Goal: Register for event/course

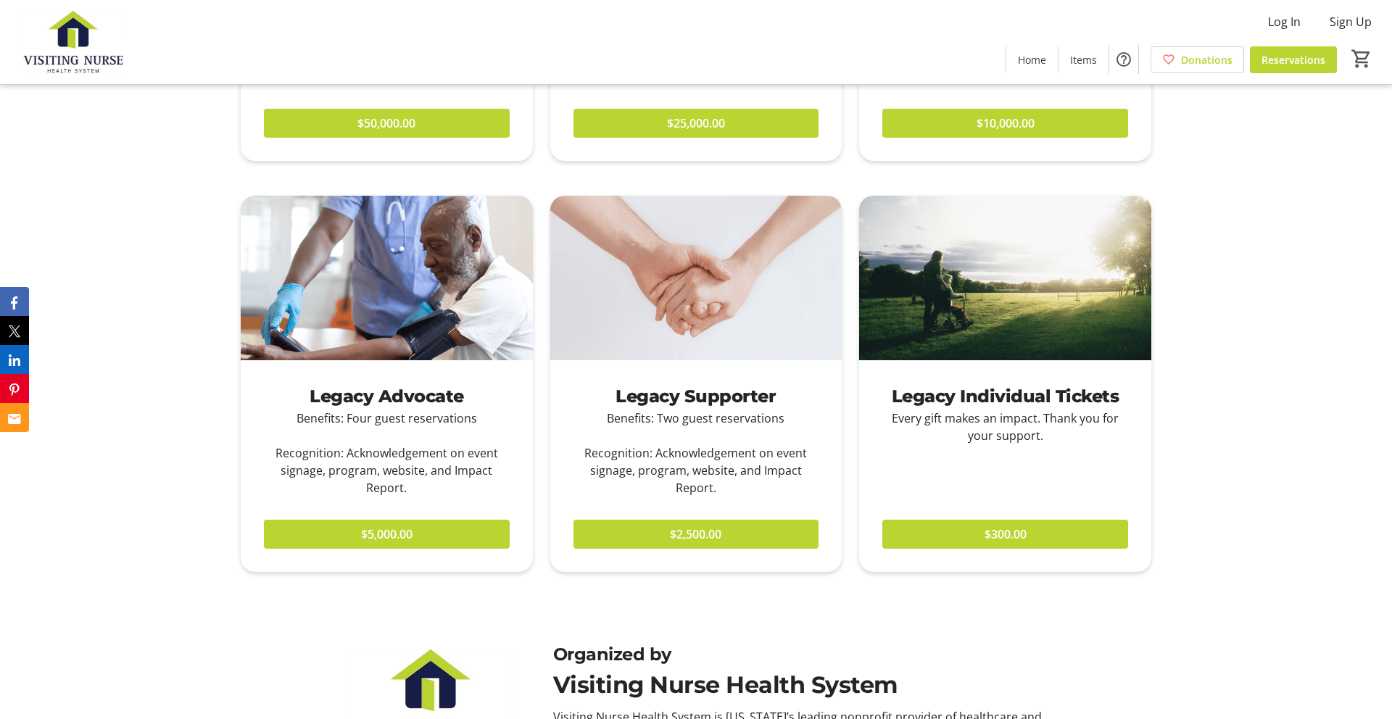
scroll to position [1352, 0]
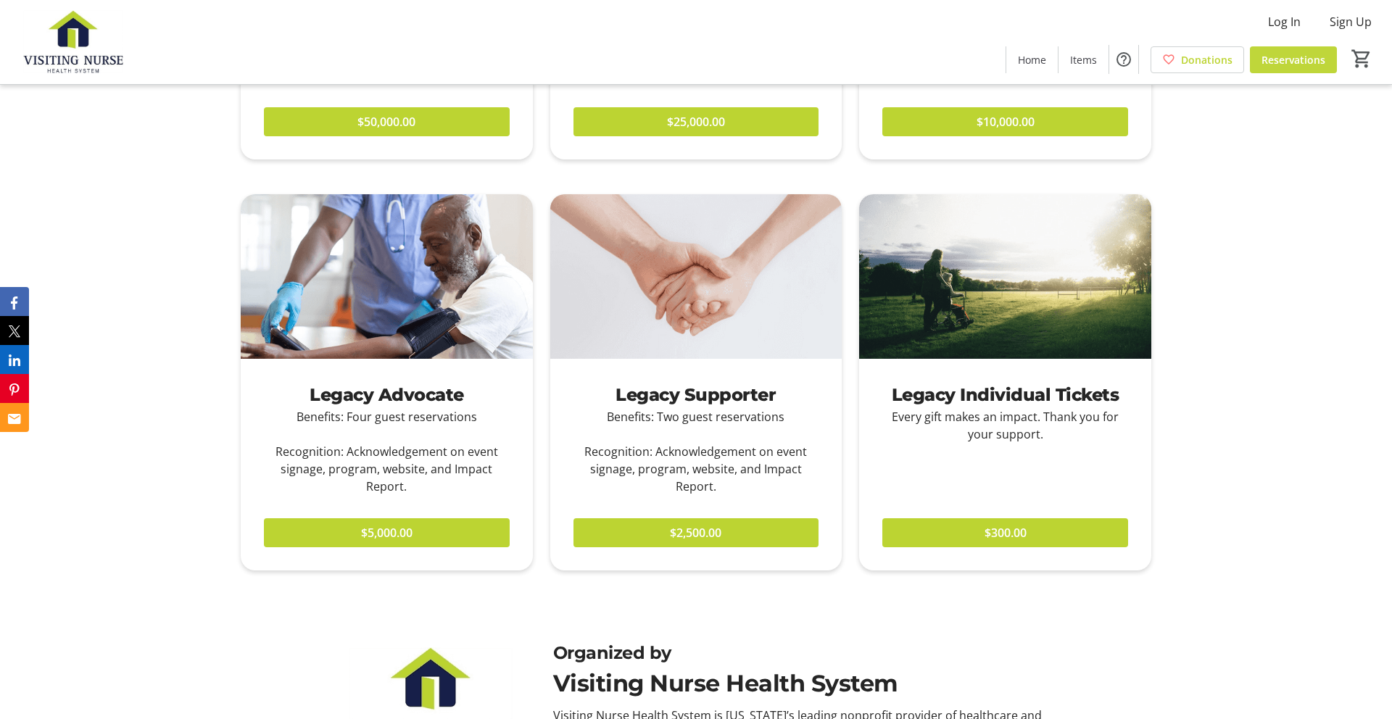
click at [1267, 68] on span at bounding box center [1293, 59] width 87 height 35
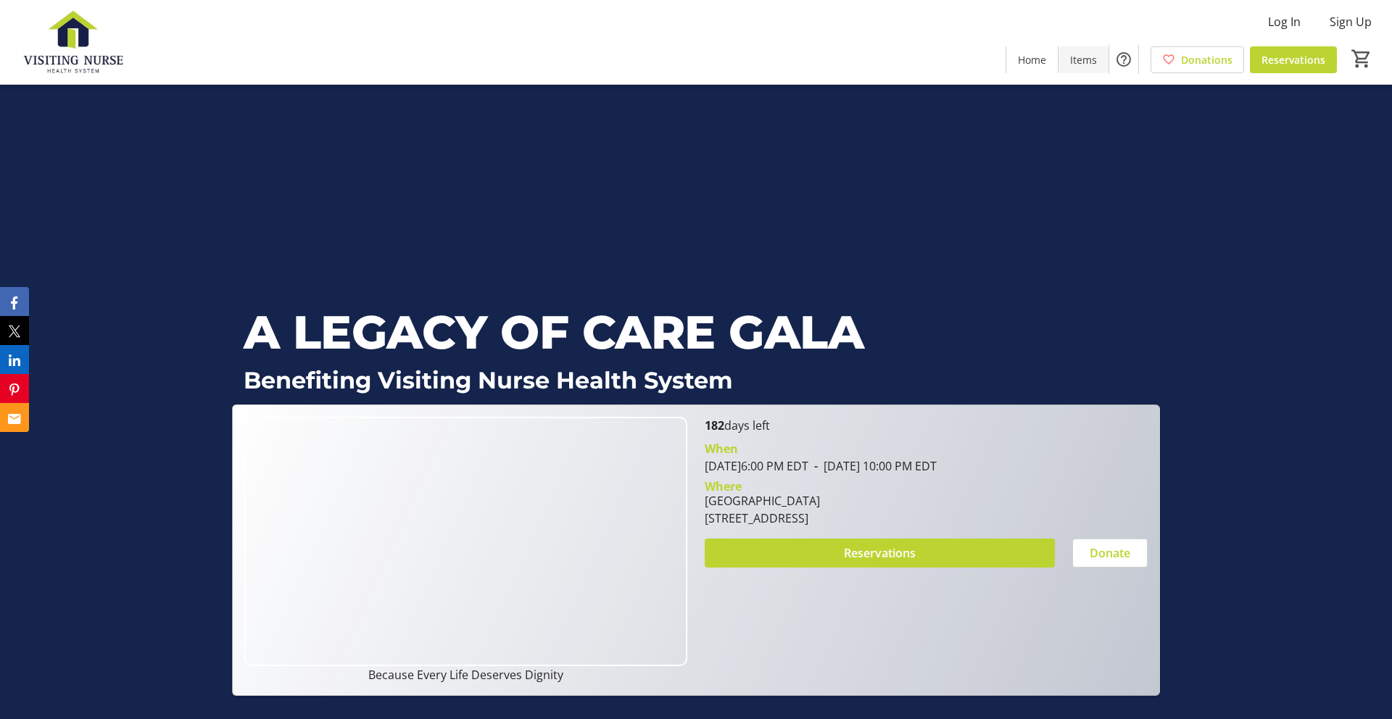
click at [1101, 63] on span at bounding box center [1084, 59] width 50 height 35
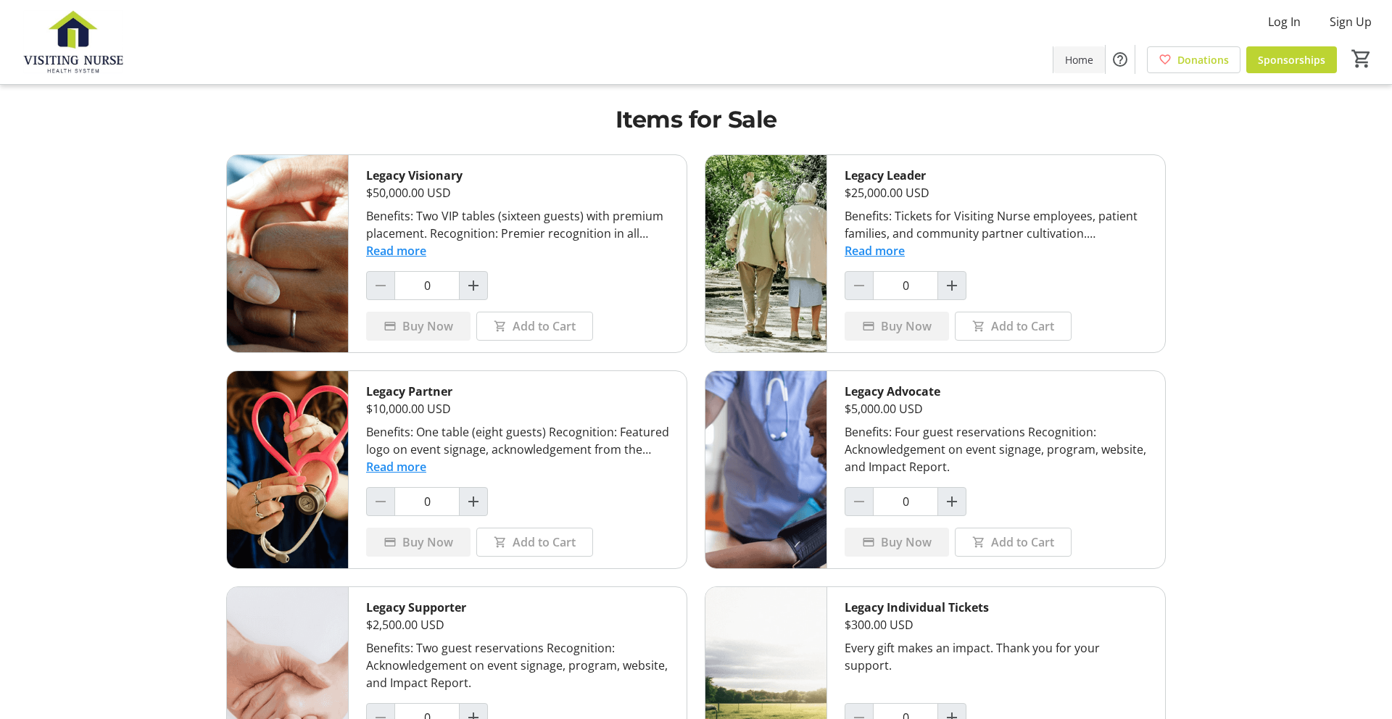
click at [1091, 68] on span at bounding box center [1079, 59] width 51 height 35
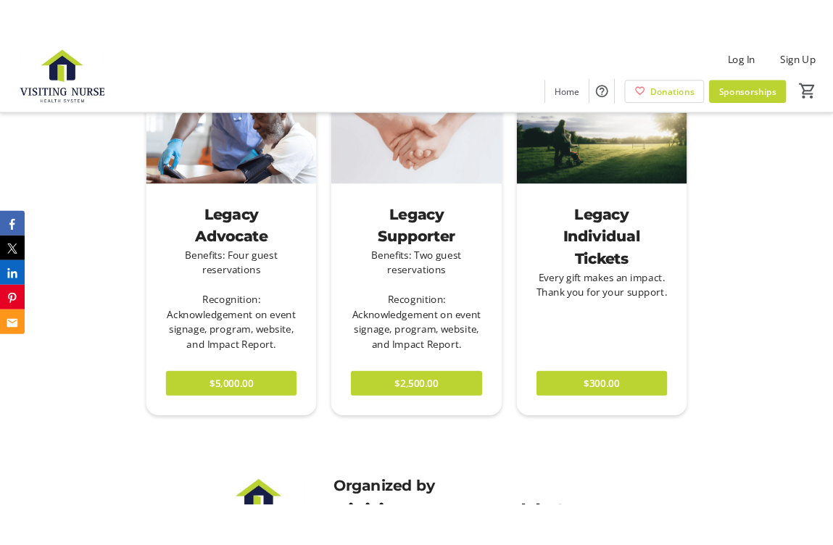
scroll to position [1535, 0]
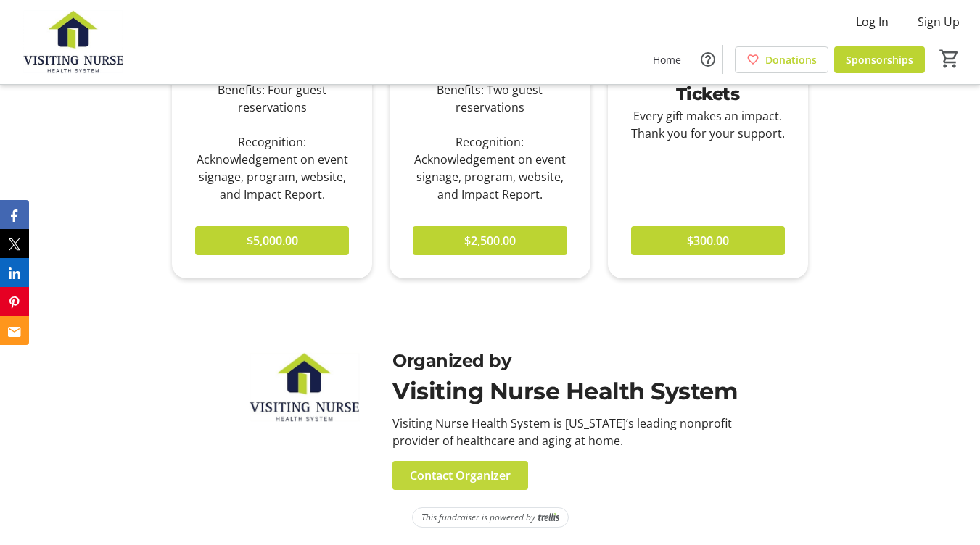
click at [463, 476] on span "Contact Organizer" at bounding box center [460, 475] width 101 height 17
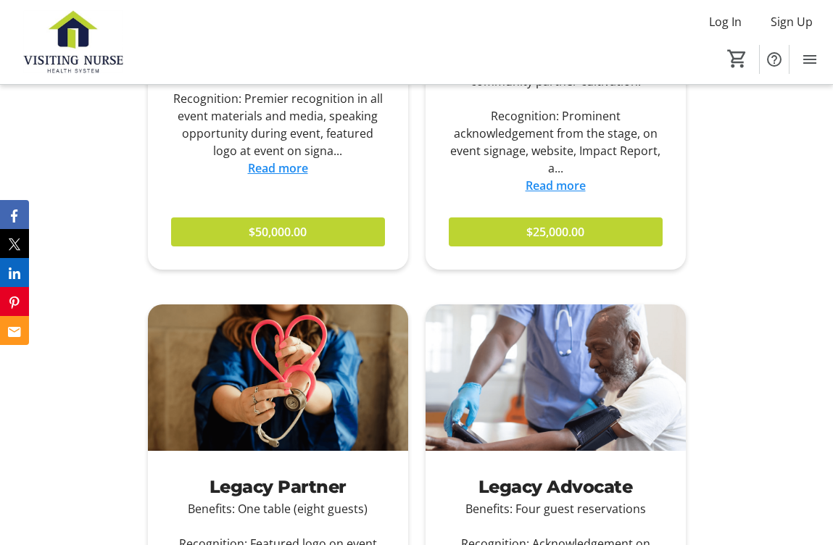
scroll to position [1230, 0]
